Goal: Task Accomplishment & Management: Manage account settings

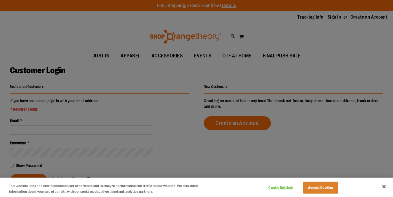
click at [124, 123] on div at bounding box center [196, 98] width 393 height 197
click at [385, 188] on button "Close" at bounding box center [384, 187] width 12 height 12
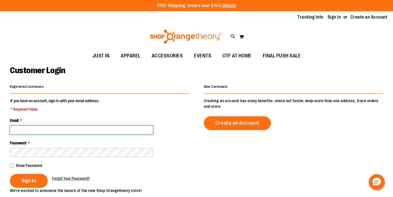
click at [113, 127] on input "Email *" at bounding box center [81, 130] width 143 height 9
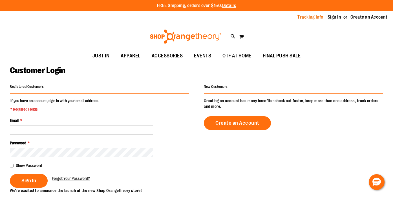
click at [309, 20] on link "Tracking Info" at bounding box center [310, 17] width 26 height 6
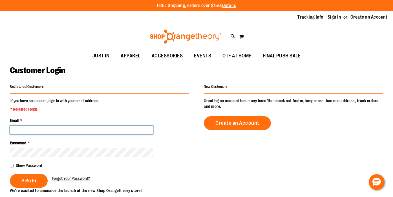
click at [76, 131] on input "Email *" at bounding box center [81, 130] width 143 height 9
type input "**********"
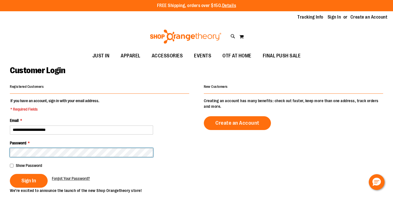
click at [10, 174] on button "Sign In" at bounding box center [29, 181] width 38 height 14
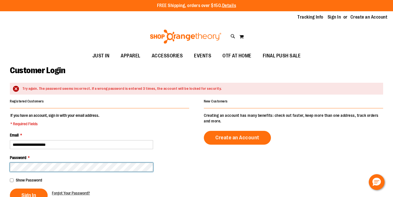
click at [10, 189] on button "Sign In" at bounding box center [29, 196] width 38 height 14
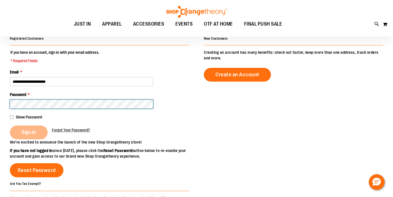
scroll to position [64, 0]
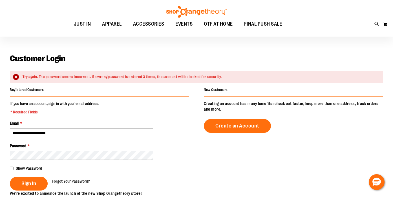
scroll to position [12, 0]
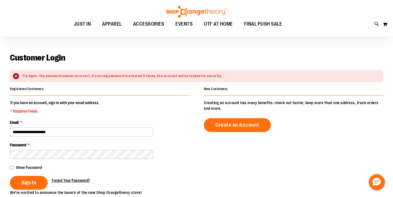
click at [66, 179] on span "Forgot Your Password?" at bounding box center [71, 180] width 38 height 5
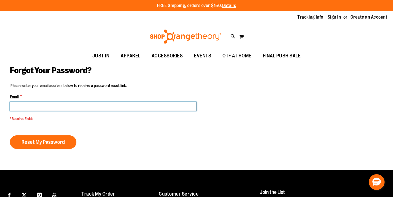
click at [95, 108] on input "Email *" at bounding box center [103, 106] width 187 height 9
type input "**********"
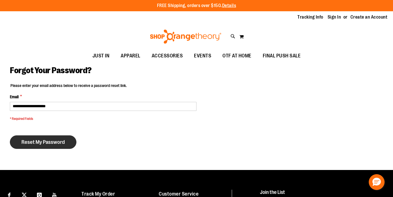
click at [57, 144] on span "Reset My Password" at bounding box center [42, 142] width 43 height 6
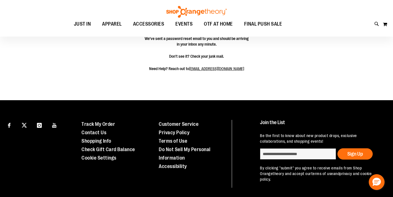
scroll to position [87, 0]
